Goal: Task Accomplishment & Management: Manage account settings

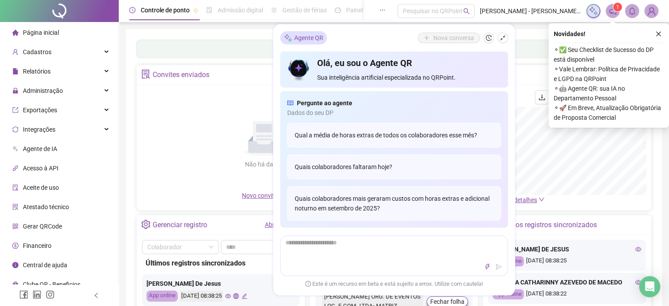
drag, startPoint x: 190, startPoint y: 113, endPoint x: 195, endPoint y: 110, distance: 6.0
click at [190, 113] on div "Não há dados Não há dados" at bounding box center [264, 140] width 244 height 100
click at [618, 11] on span at bounding box center [613, 11] width 14 height 14
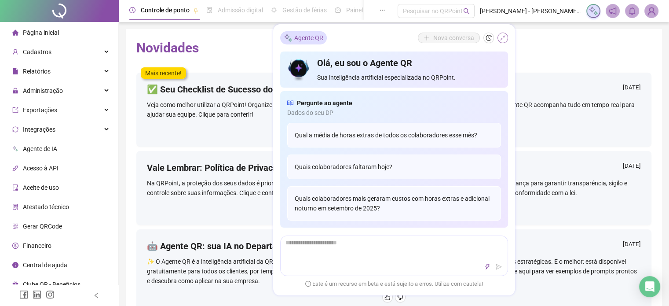
click at [500, 37] on icon "shrink" at bounding box center [503, 38] width 6 height 6
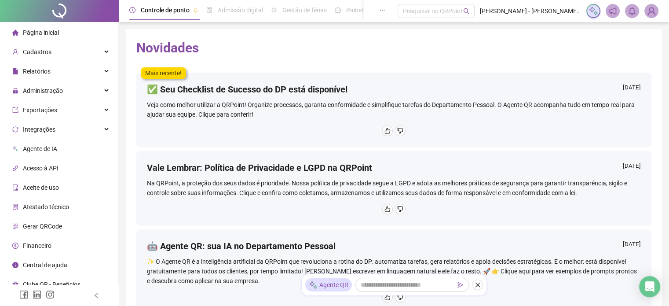
click at [40, 35] on span "Página inicial" at bounding box center [41, 32] width 36 height 7
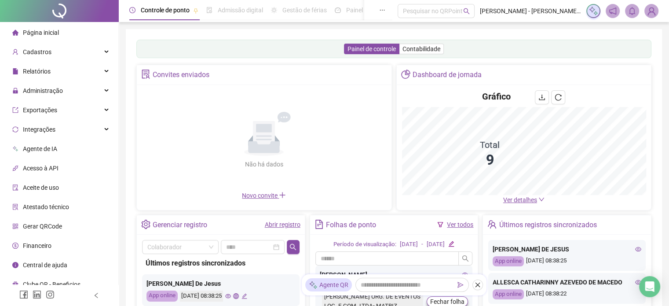
click at [525, 198] on span "Ver detalhes" at bounding box center [520, 199] width 34 height 7
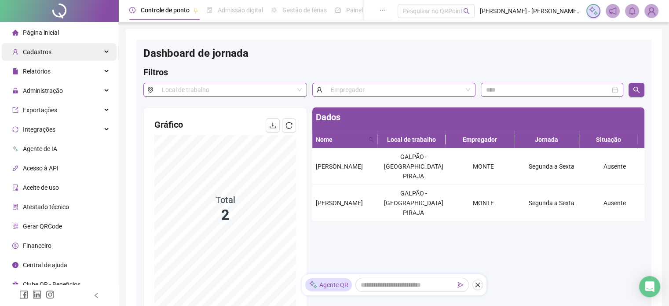
drag, startPoint x: 39, startPoint y: 31, endPoint x: 64, endPoint y: 50, distance: 31.4
click at [39, 31] on span "Página inicial" at bounding box center [41, 32] width 36 height 7
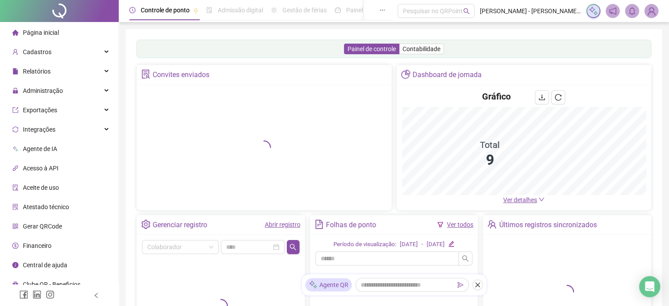
click at [272, 226] on link "Abrir registro" at bounding box center [283, 224] width 36 height 7
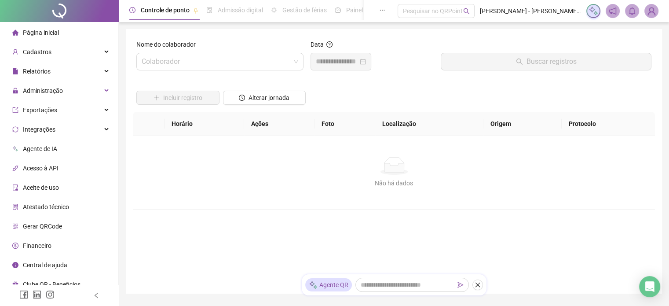
click at [195, 48] on label "Nome do colaborador" at bounding box center [168, 45] width 65 height 10
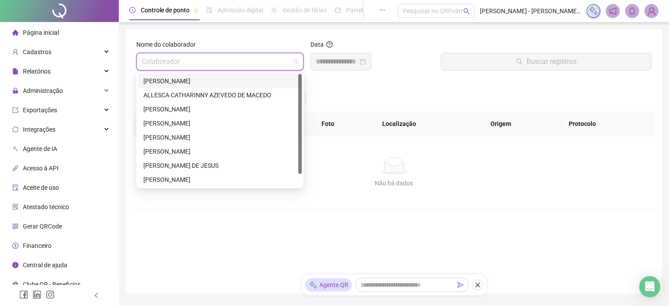
click at [195, 57] on input "search" at bounding box center [216, 61] width 149 height 17
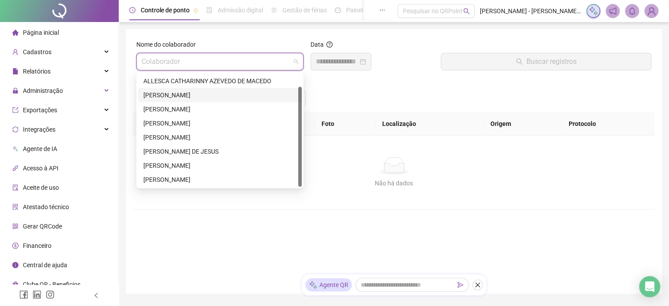
click at [162, 96] on div "[PERSON_NAME]" at bounding box center [219, 95] width 153 height 10
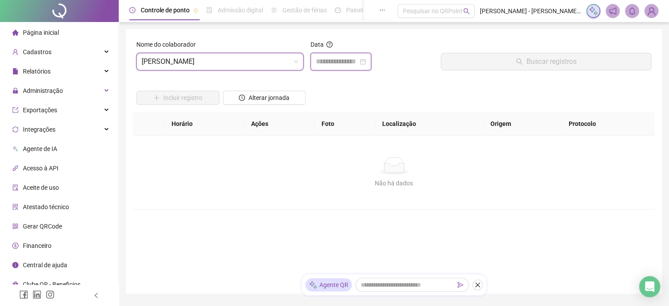
click at [341, 63] on input at bounding box center [337, 61] width 42 height 11
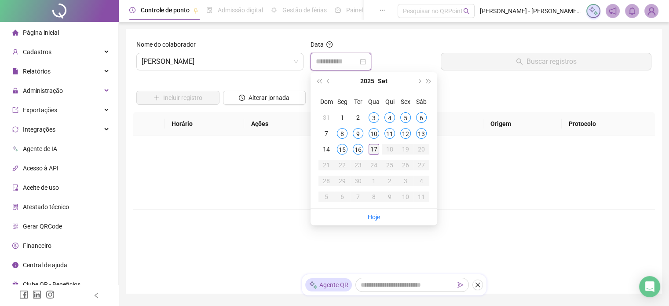
type input "**********"
click at [378, 146] on div "17" at bounding box center [374, 149] width 11 height 11
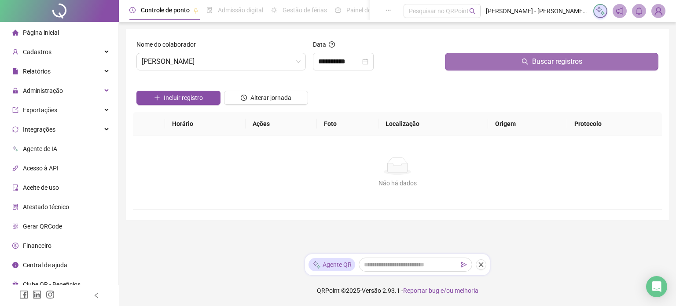
click at [556, 64] on span "Buscar registros" at bounding box center [557, 61] width 50 height 11
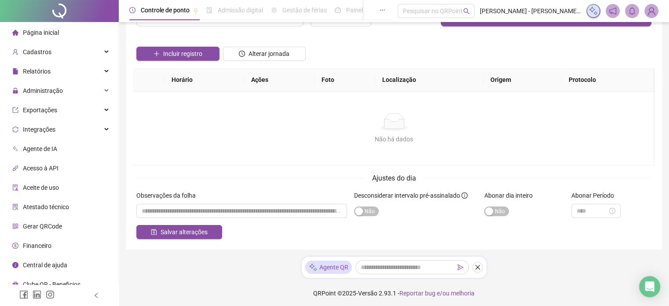
scroll to position [46, 0]
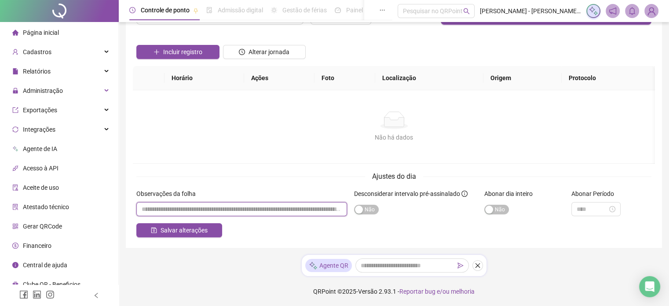
click at [240, 206] on input "textarea" at bounding box center [241, 209] width 211 height 14
type input "**********"
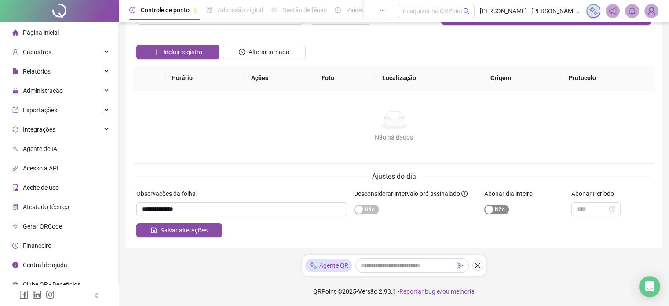
click at [489, 213] on div "button" at bounding box center [489, 210] width 8 height 8
click at [164, 229] on span "Salvar alterações" at bounding box center [184, 230] width 47 height 10
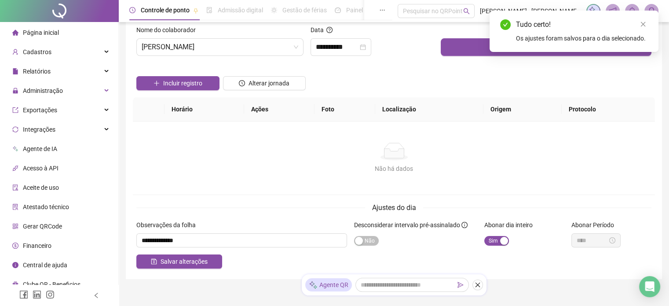
scroll to position [0, 0]
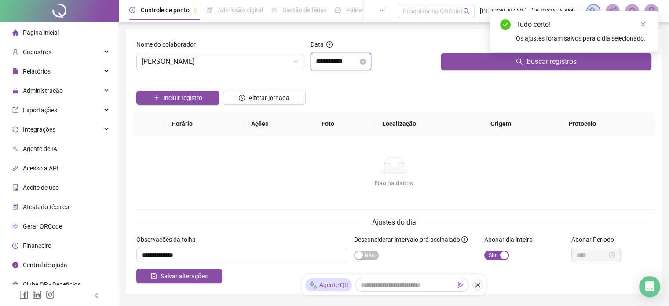
click at [355, 60] on input "**********" at bounding box center [337, 61] width 42 height 11
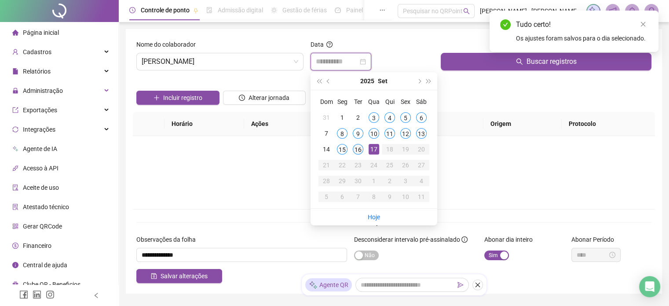
type input "**********"
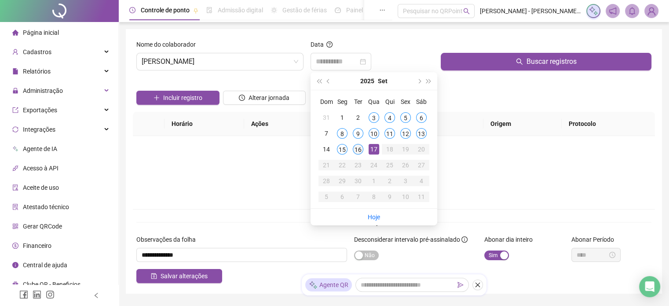
click at [362, 150] on div "16" at bounding box center [358, 149] width 11 height 11
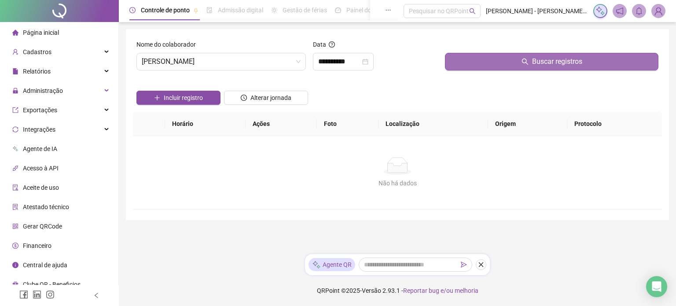
click at [541, 53] on button "Buscar registros" at bounding box center [551, 62] width 213 height 18
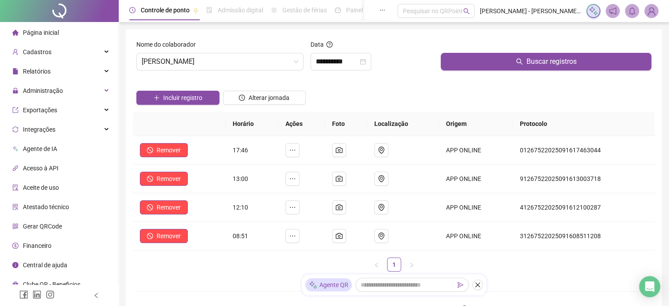
click at [26, 29] on span "Página inicial" at bounding box center [41, 32] width 36 height 7
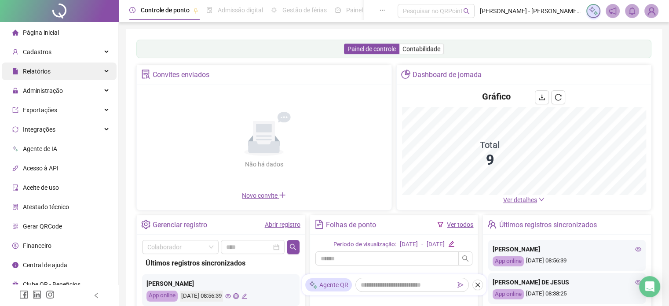
click at [41, 73] on span "Relatórios" at bounding box center [37, 71] width 28 height 7
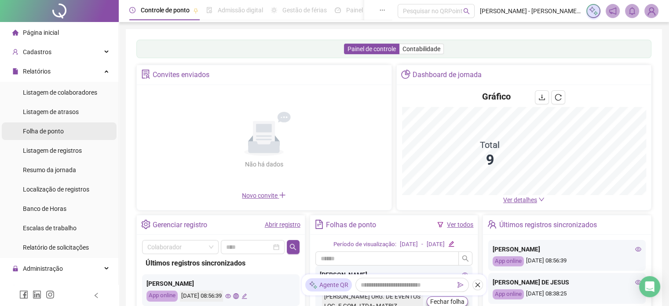
click at [48, 134] on span "Folha de ponto" at bounding box center [43, 131] width 41 height 7
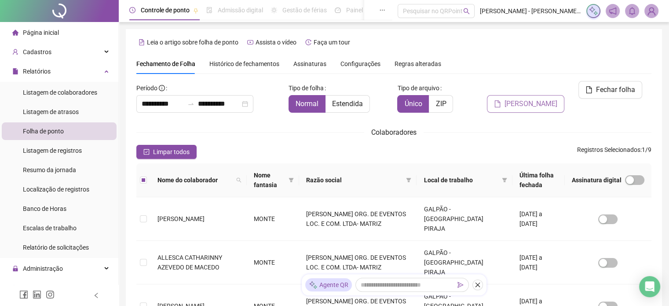
click at [534, 99] on span "[PERSON_NAME]" at bounding box center [531, 104] width 53 height 11
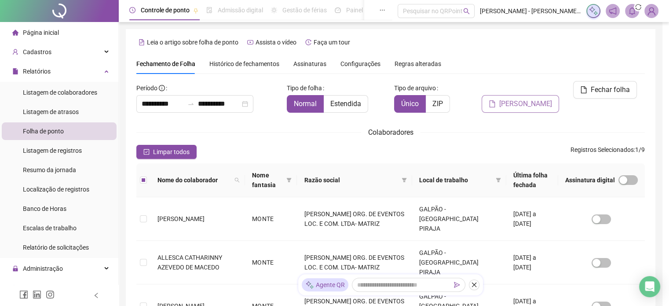
scroll to position [27, 0]
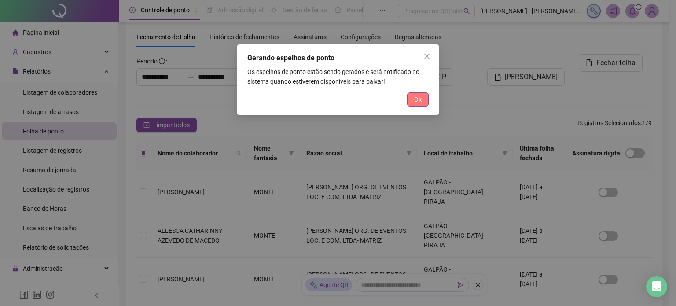
click at [421, 98] on span "Ok" at bounding box center [417, 100] width 7 height 10
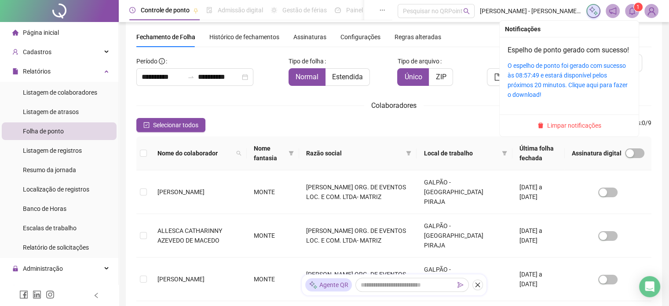
click at [636, 10] on sup "1" at bounding box center [638, 7] width 9 height 9
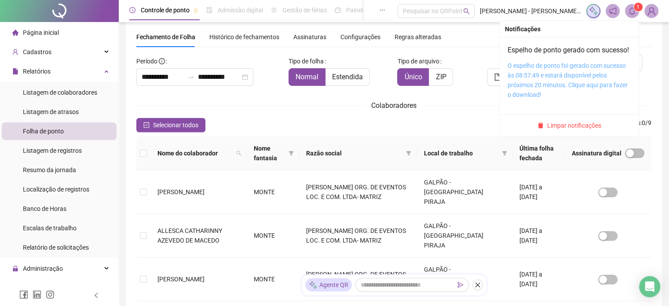
click at [563, 81] on link "O espelho de ponto foi gerado com sucesso às 08:57:49 e estará disponível pelos…" at bounding box center [568, 80] width 120 height 36
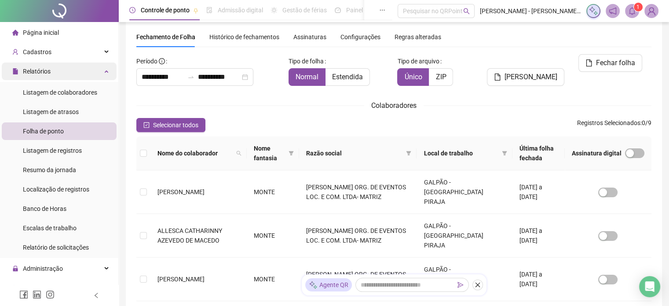
drag, startPoint x: 56, startPoint y: 33, endPoint x: 88, endPoint y: 67, distance: 47.0
click at [55, 33] on span "Página inicial" at bounding box center [41, 32] width 36 height 7
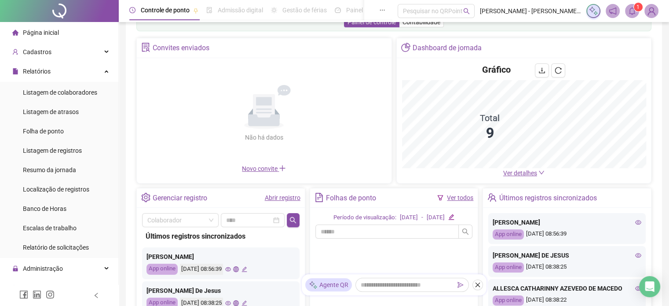
click at [276, 196] on link "Abrir registro" at bounding box center [283, 197] width 36 height 7
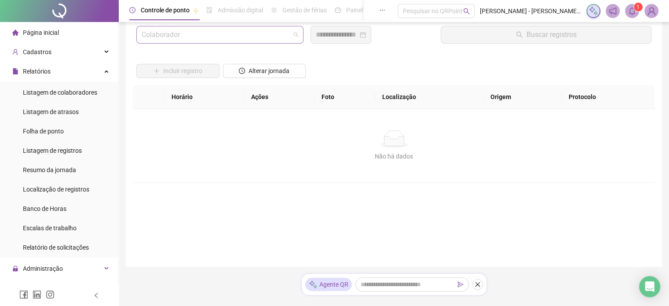
click at [198, 33] on input "search" at bounding box center [216, 34] width 149 height 17
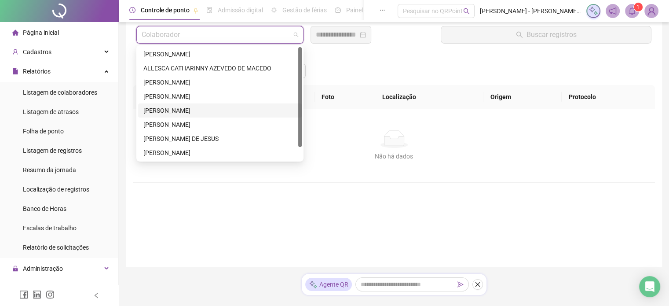
click at [179, 109] on div "[PERSON_NAME]" at bounding box center [219, 111] width 153 height 10
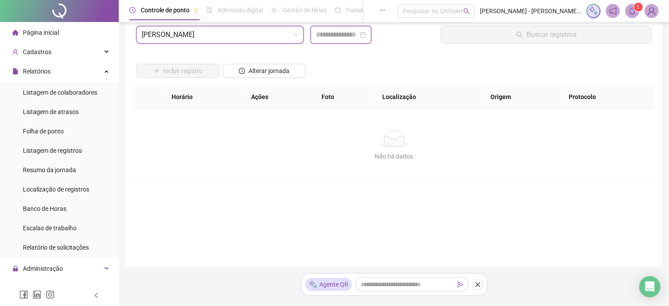
click at [339, 38] on input at bounding box center [337, 34] width 42 height 11
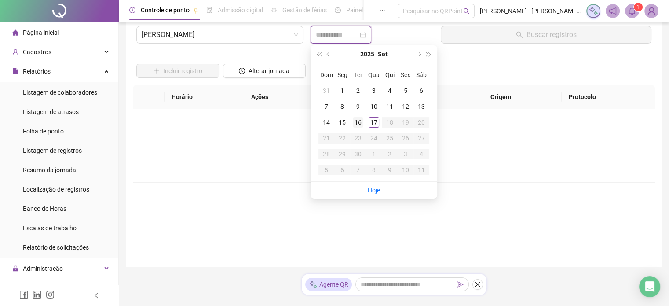
type input "**********"
drag, startPoint x: 361, startPoint y: 122, endPoint x: 442, endPoint y: 99, distance: 84.4
click at [360, 121] on div "16" at bounding box center [358, 122] width 11 height 11
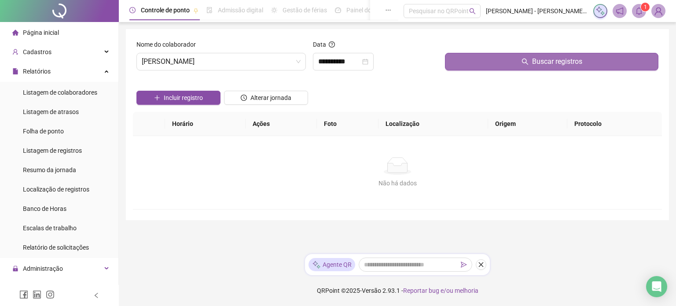
click at [521, 62] on icon "search" at bounding box center [524, 61] width 7 height 7
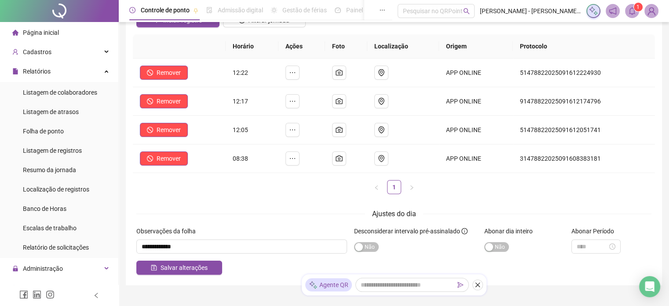
scroll to position [115, 0]
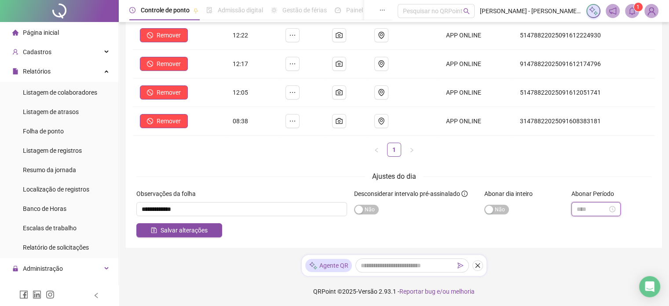
click at [597, 209] on input at bounding box center [592, 209] width 31 height 10
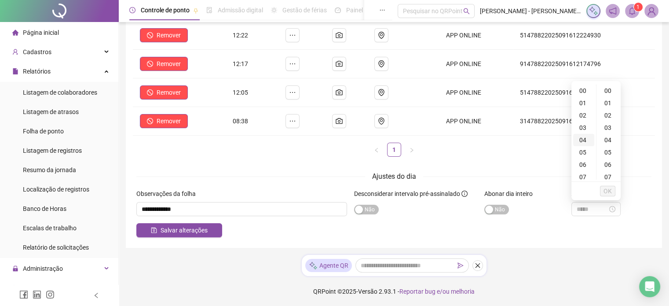
click at [583, 139] on div "04" at bounding box center [583, 140] width 21 height 12
click at [607, 132] on div "28" at bounding box center [608, 127] width 21 height 12
type input "*****"
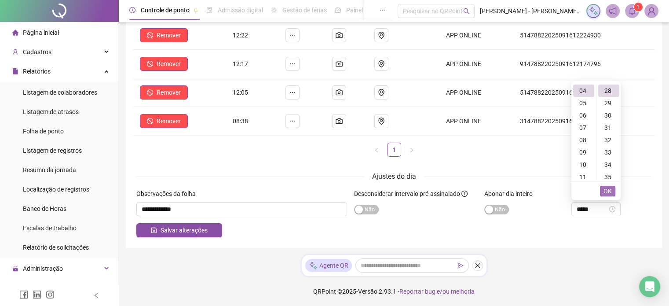
click at [613, 189] on button "OK" at bounding box center [607, 191] width 15 height 11
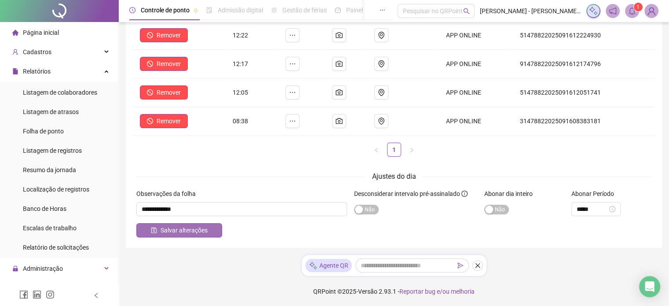
click at [171, 228] on span "Salvar alterações" at bounding box center [184, 230] width 47 height 10
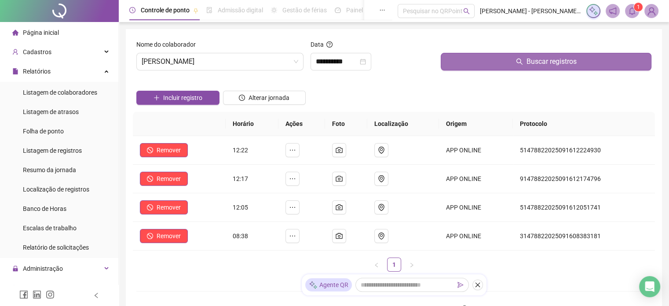
click at [630, 13] on icon "bell" at bounding box center [632, 11] width 8 height 8
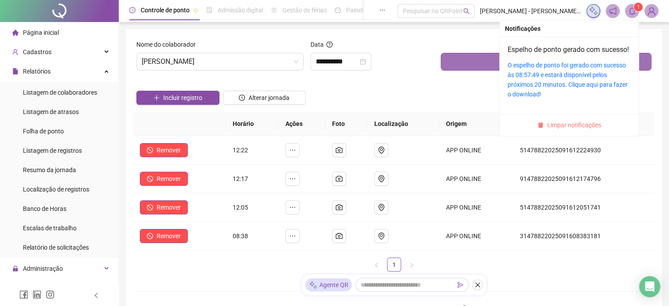
click at [555, 130] on span "Limpar notificações" at bounding box center [574, 125] width 54 height 10
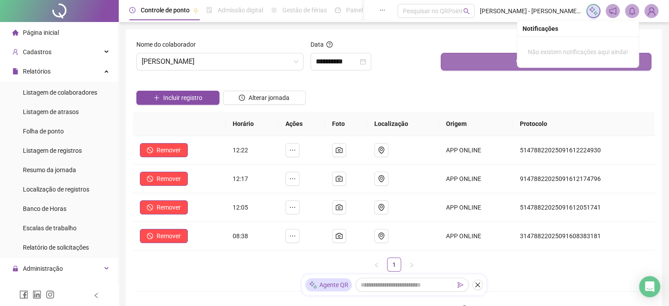
click at [40, 36] on span "Página inicial" at bounding box center [41, 32] width 36 height 7
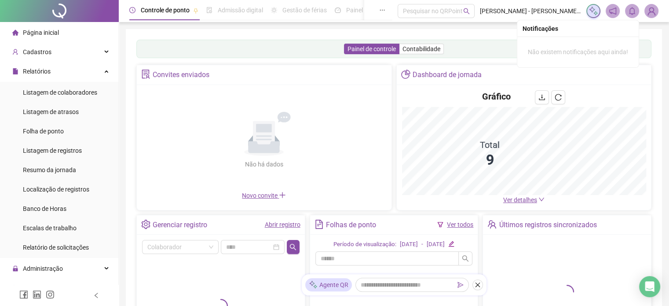
click at [271, 221] on link "Abrir registro" at bounding box center [283, 224] width 36 height 7
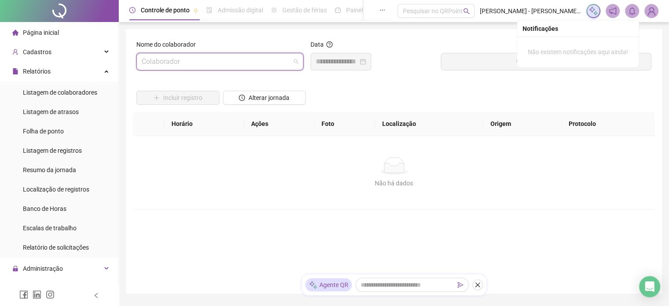
click at [233, 60] on input "search" at bounding box center [216, 61] width 149 height 17
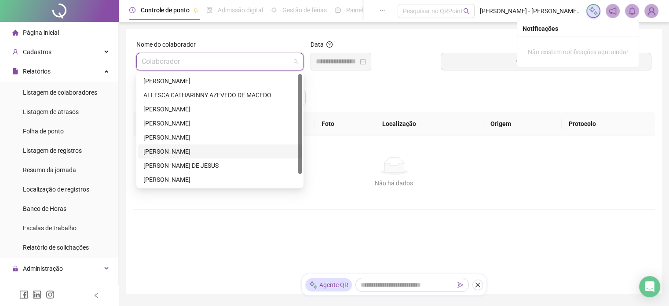
click at [181, 147] on div "[PERSON_NAME]" at bounding box center [219, 152] width 153 height 10
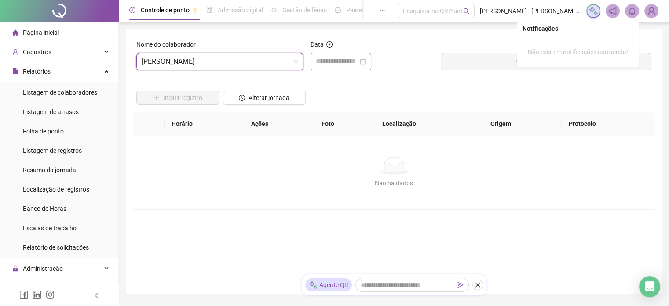
click at [333, 54] on div at bounding box center [341, 62] width 61 height 18
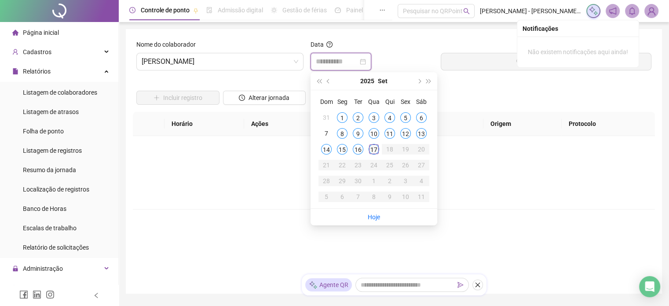
type input "**********"
drag, startPoint x: 370, startPoint y: 150, endPoint x: 400, endPoint y: 145, distance: 29.9
click at [371, 150] on div "17" at bounding box center [374, 149] width 11 height 11
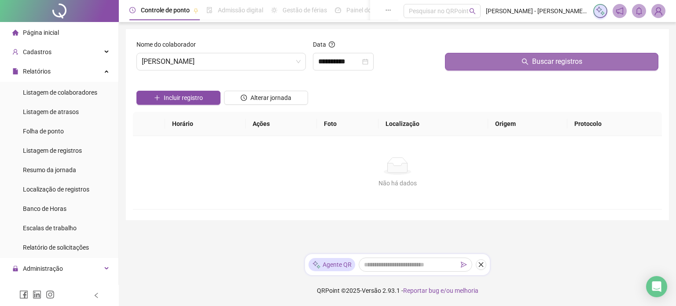
click at [493, 61] on button "Buscar registros" at bounding box center [551, 62] width 213 height 18
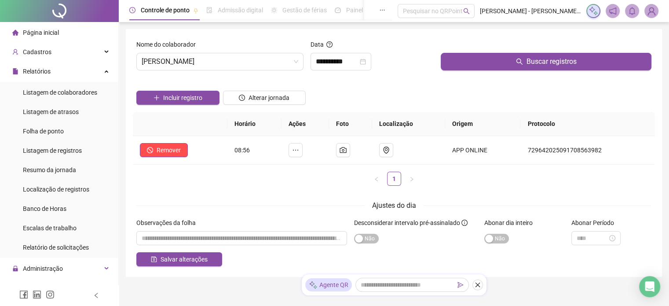
click at [45, 29] on span "Página inicial" at bounding box center [41, 32] width 36 height 7
